Goal: Task Accomplishment & Management: Manage account settings

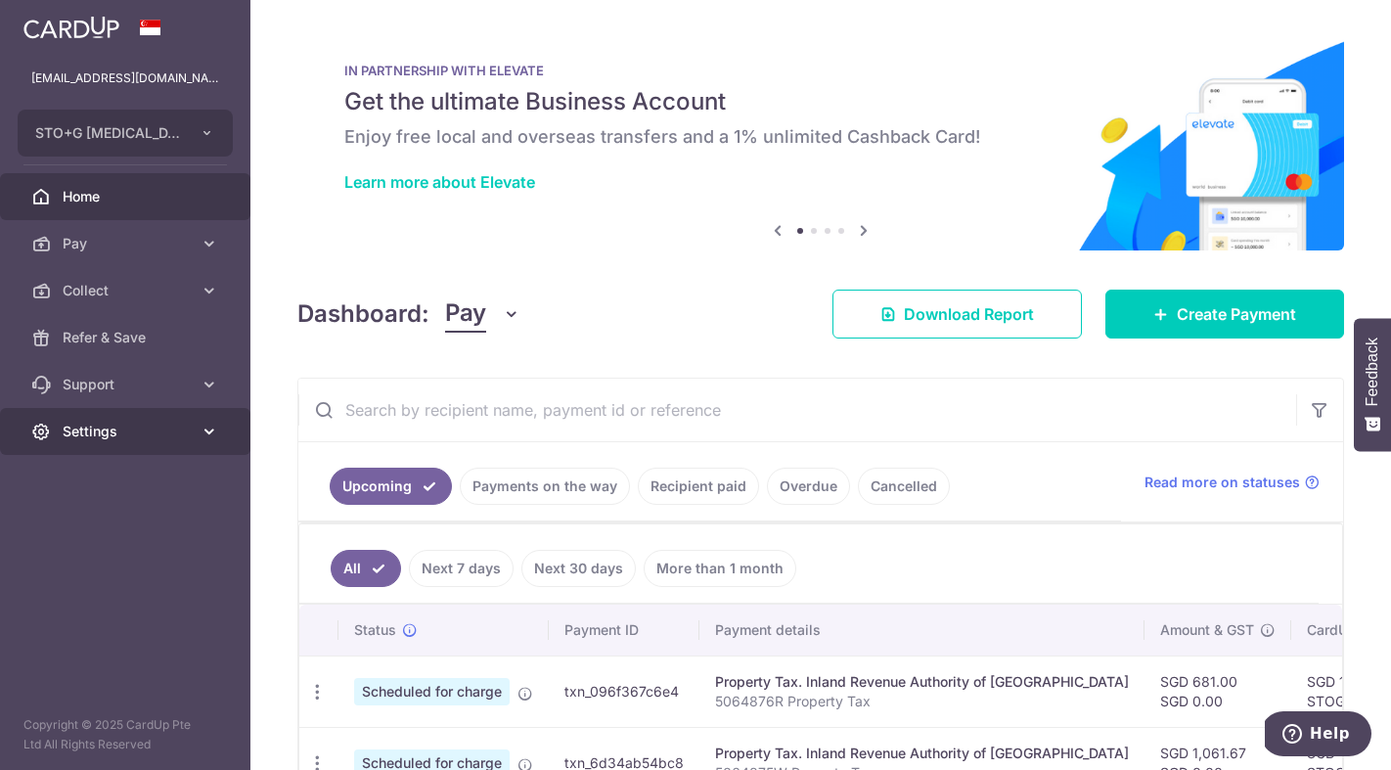
click at [103, 433] on span "Settings" at bounding box center [127, 432] width 129 height 20
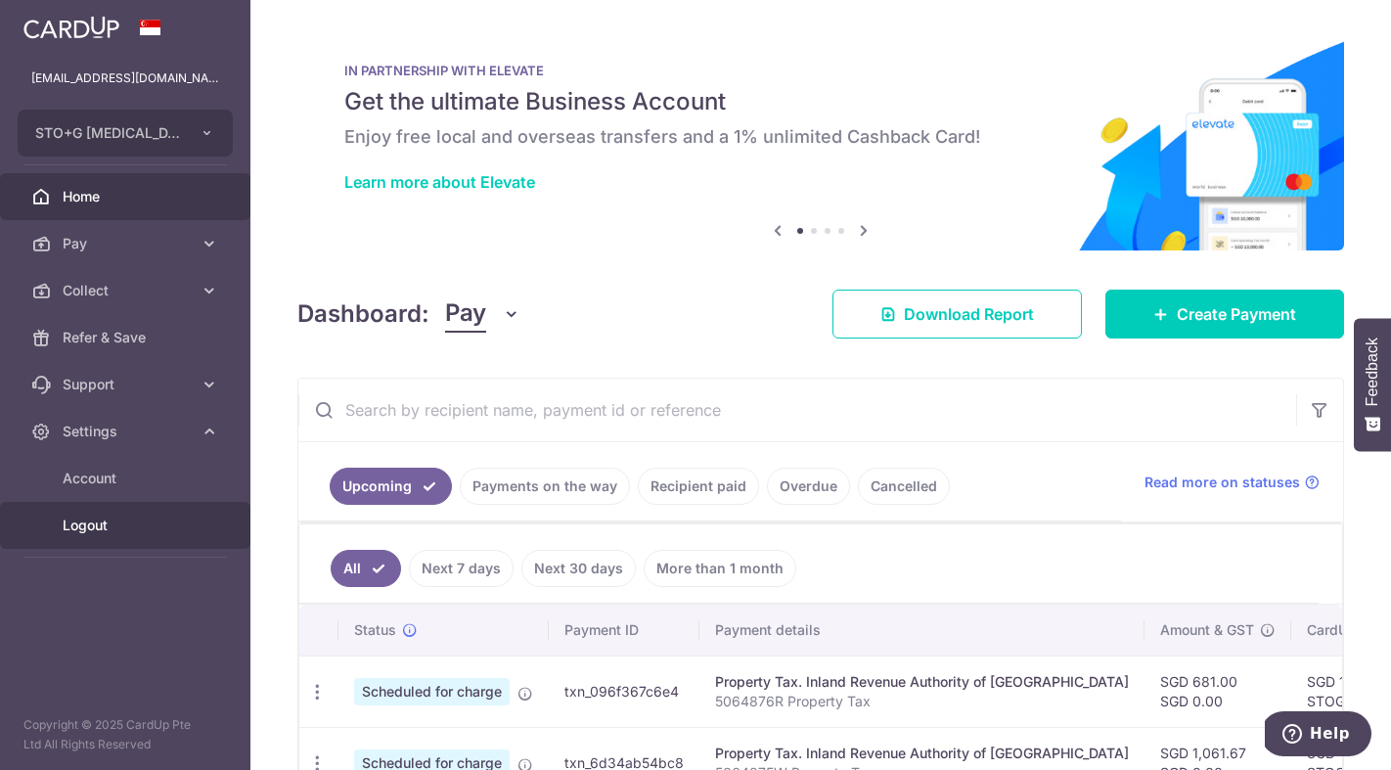
click at [93, 523] on span "Logout" at bounding box center [127, 526] width 129 height 20
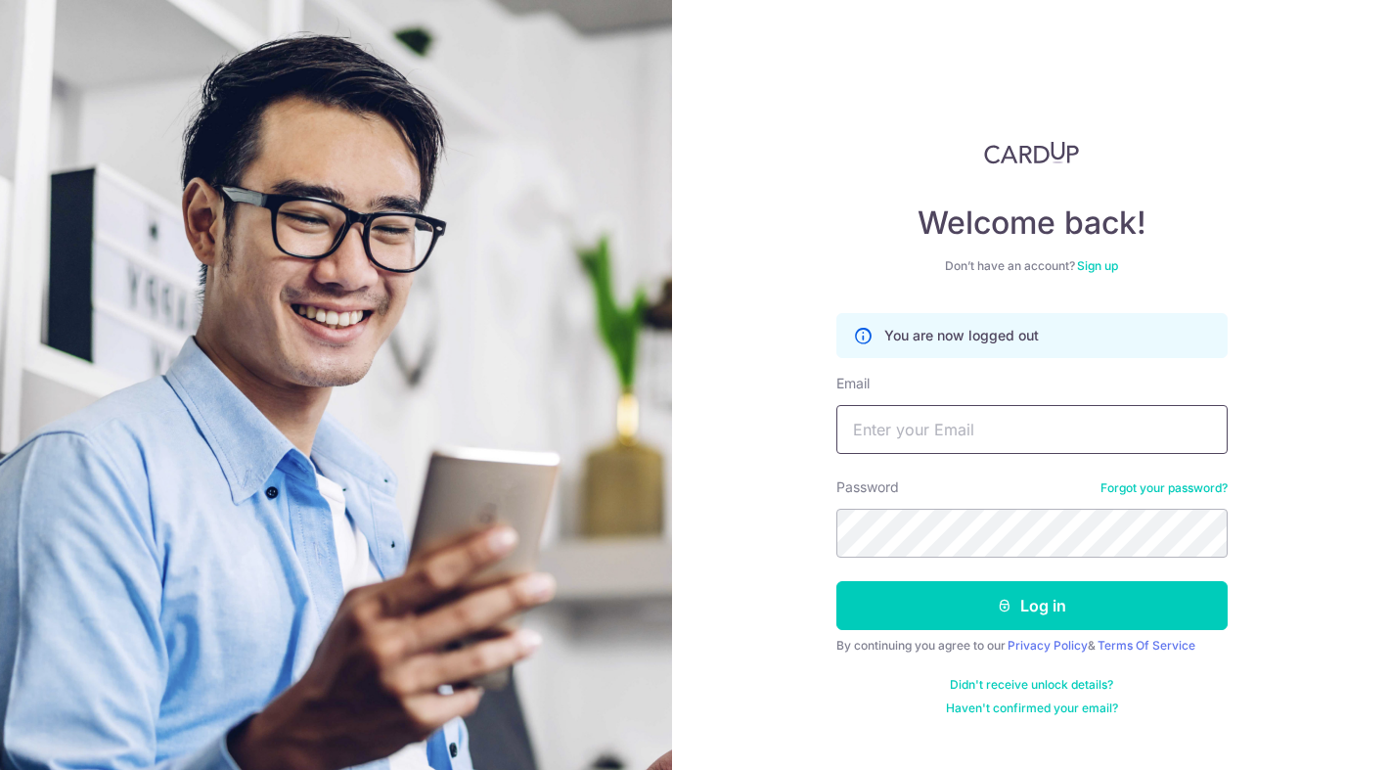
type input "[EMAIL_ADDRESS][DOMAIN_NAME]"
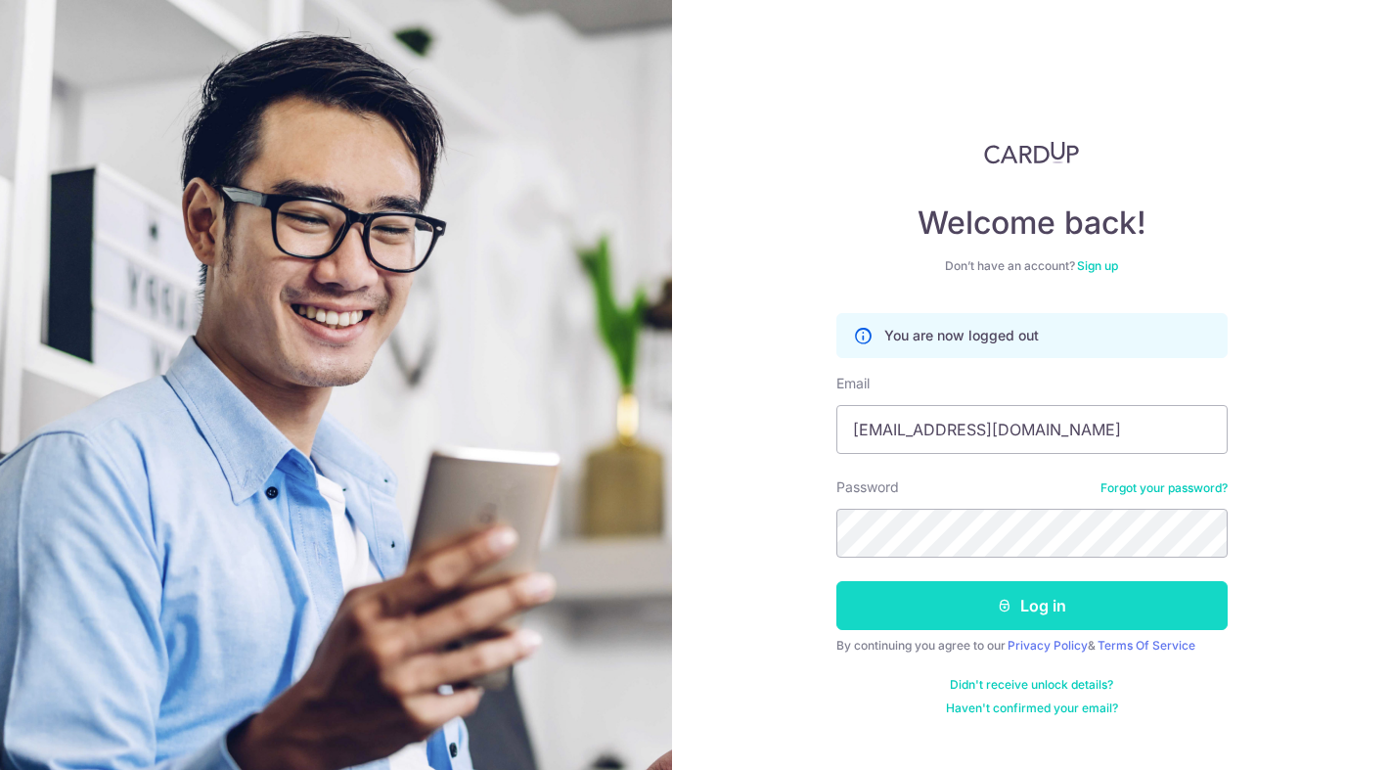
click at [1028, 609] on button "Log in" at bounding box center [1031, 605] width 391 height 49
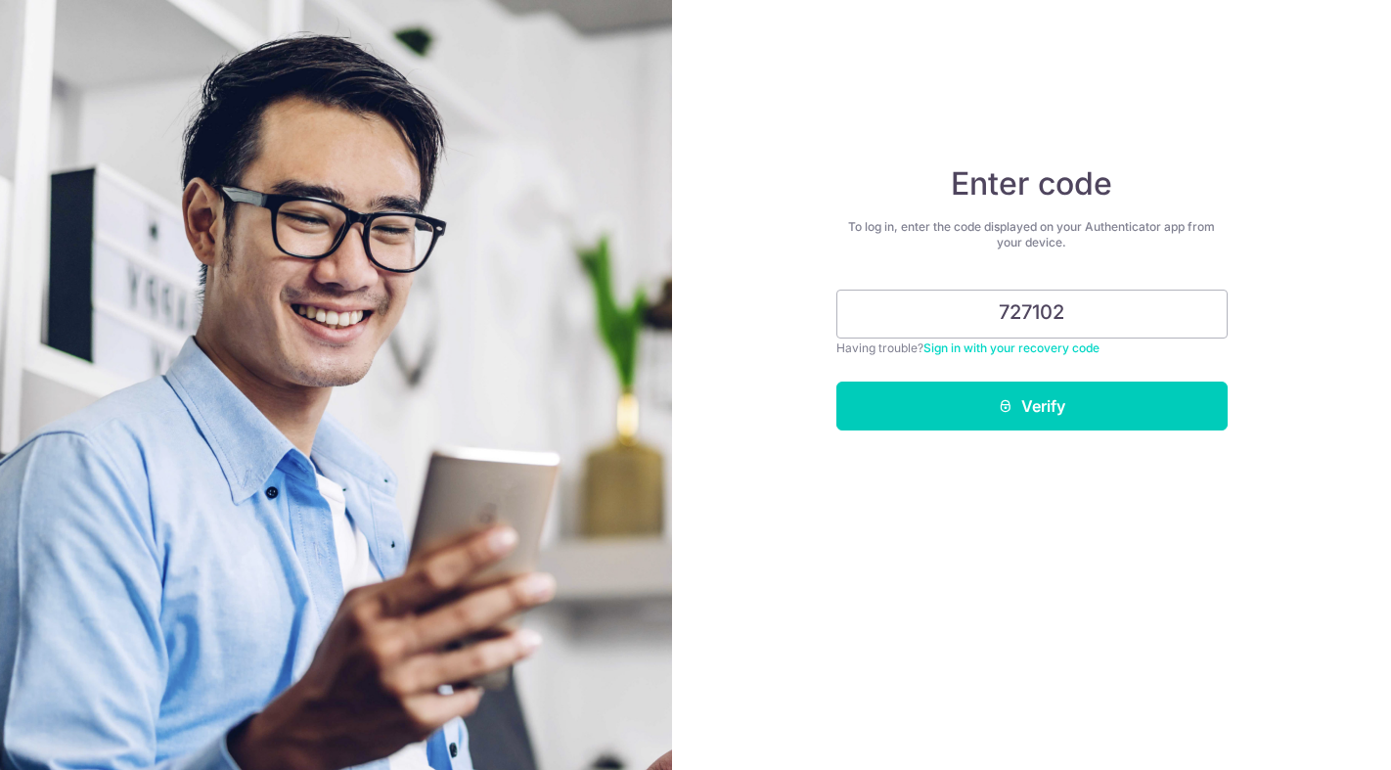
type input "727102"
click at [1031, 406] on button "Verify" at bounding box center [1031, 406] width 391 height 49
